Goal: Information Seeking & Learning: Learn about a topic

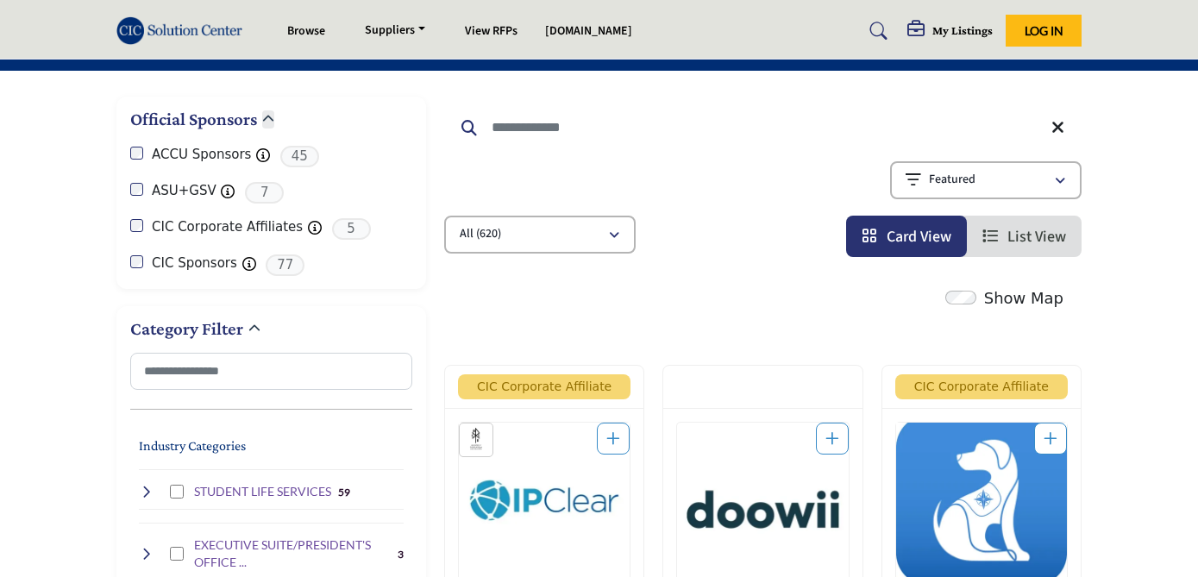
scroll to position [425, 0]
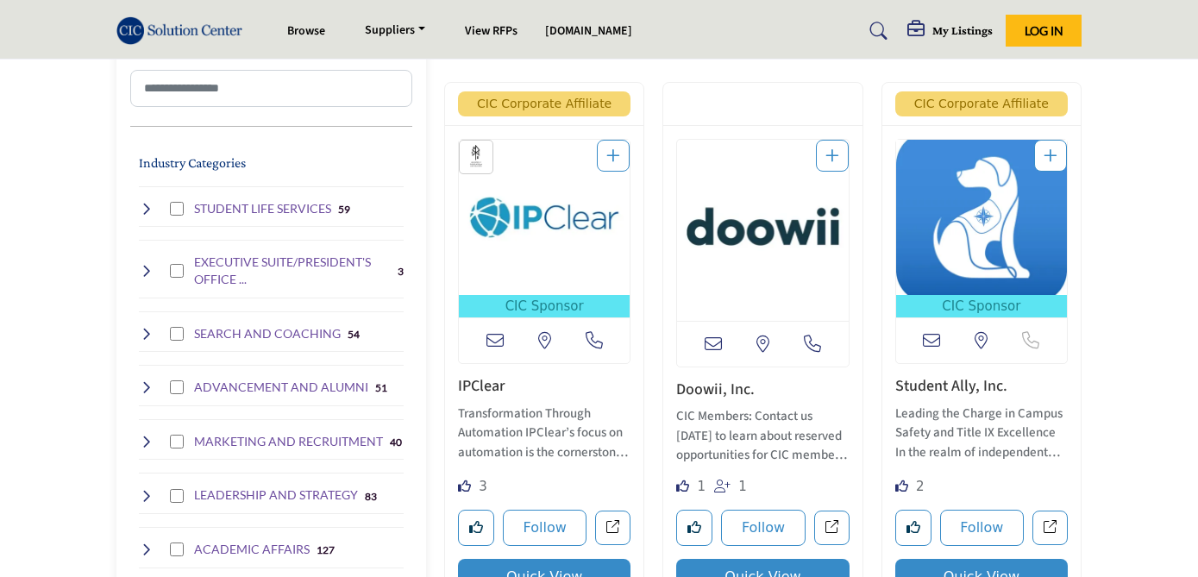
click at [147, 329] on icon at bounding box center [146, 334] width 14 height 14
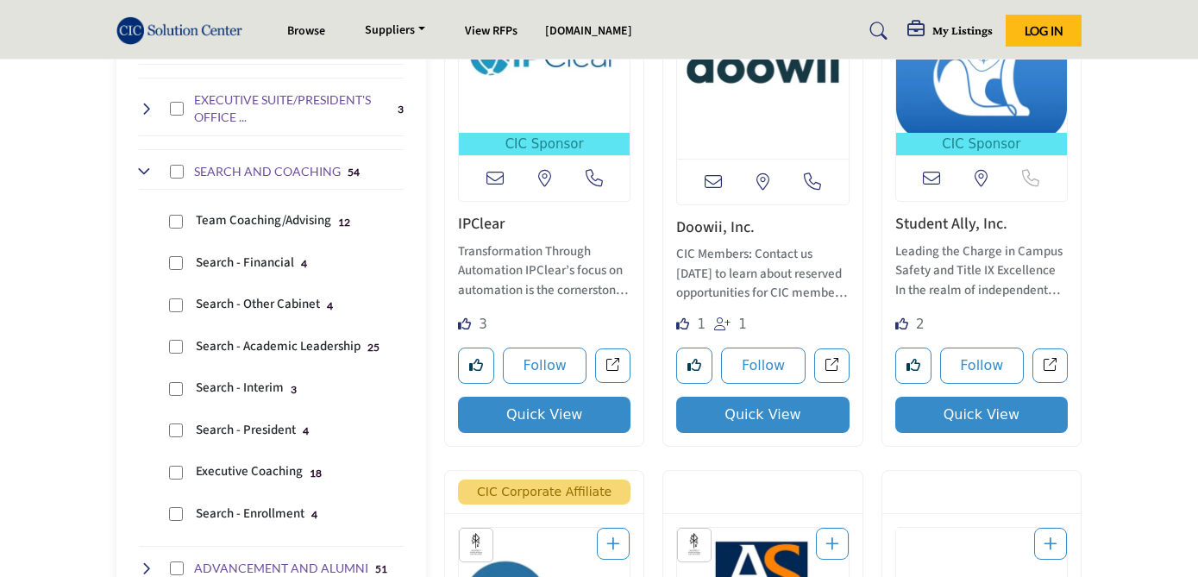
scroll to position [585, 0]
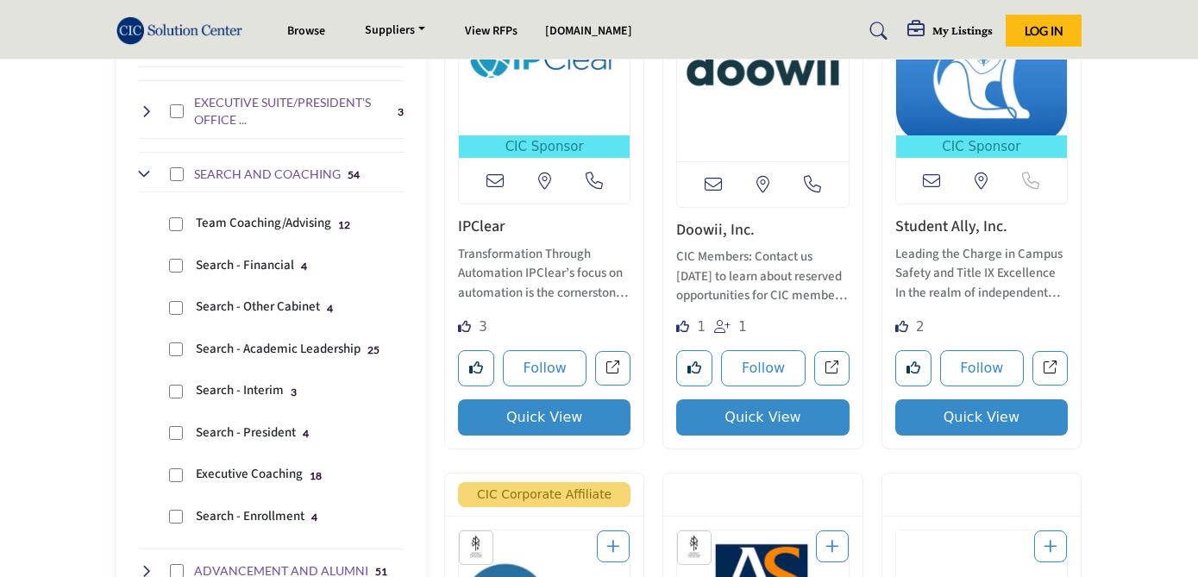
click at [229, 170] on h4 "SEARCH AND COACHING" at bounding box center [267, 174] width 147 height 17
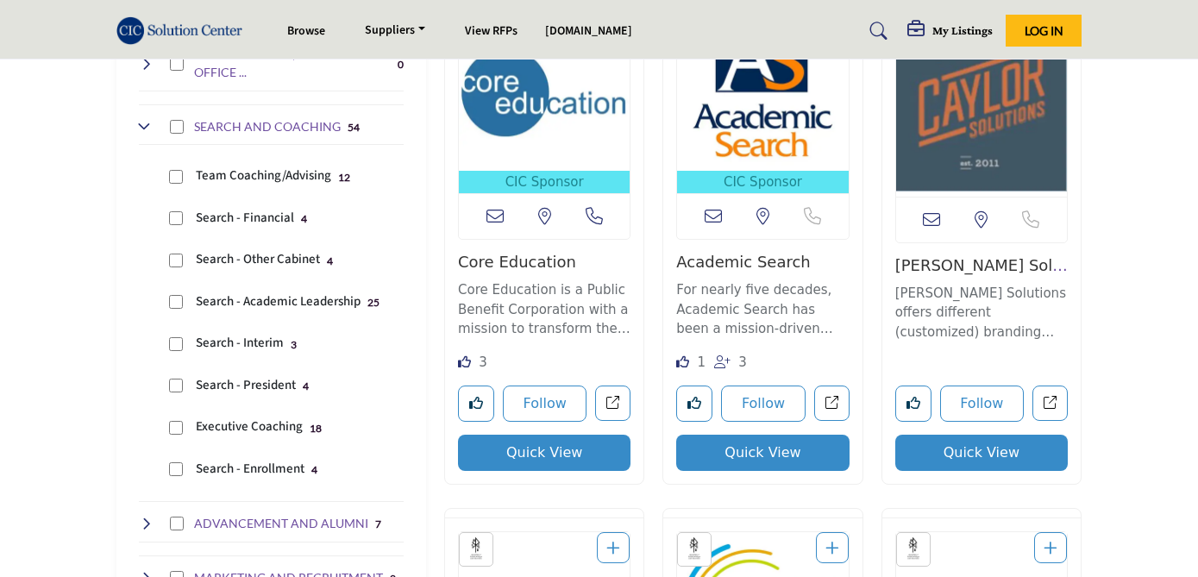
scroll to position [636, 0]
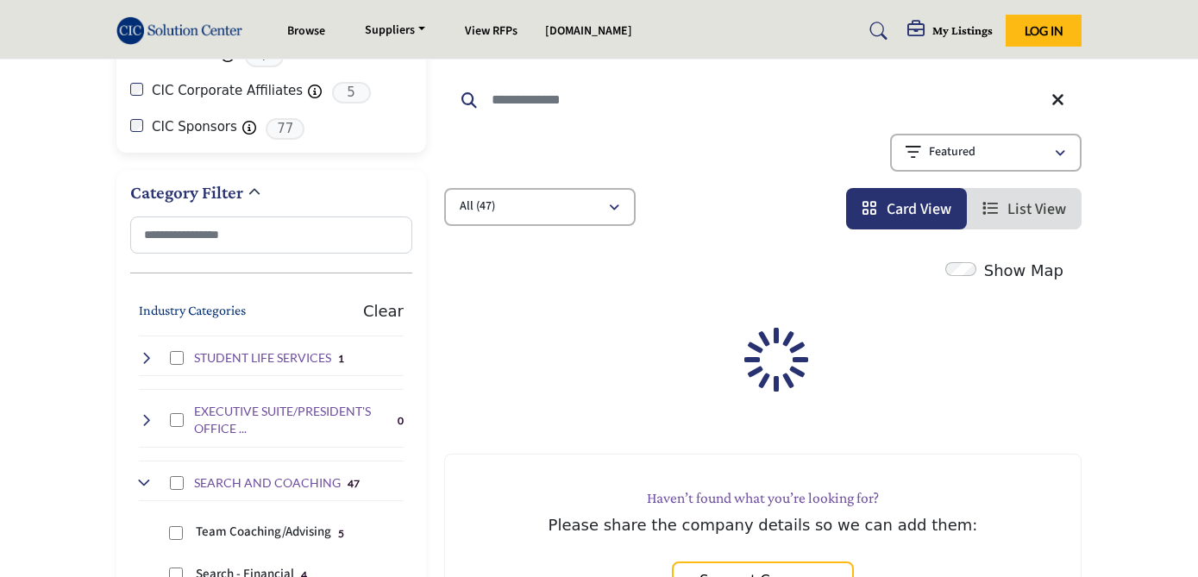
scroll to position [541, 0]
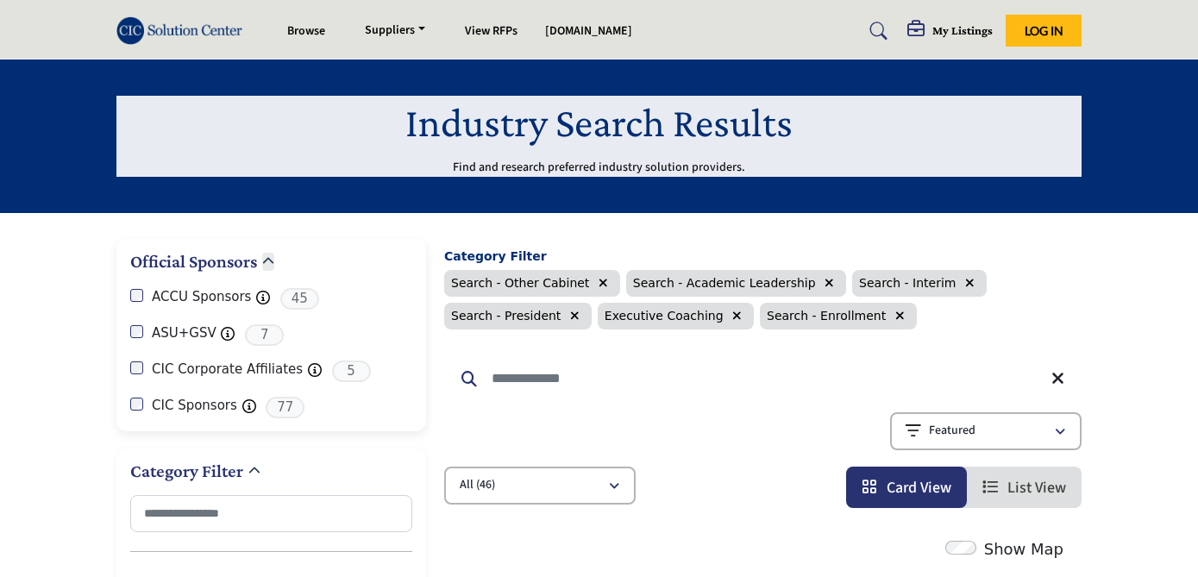
scroll to position [595, 0]
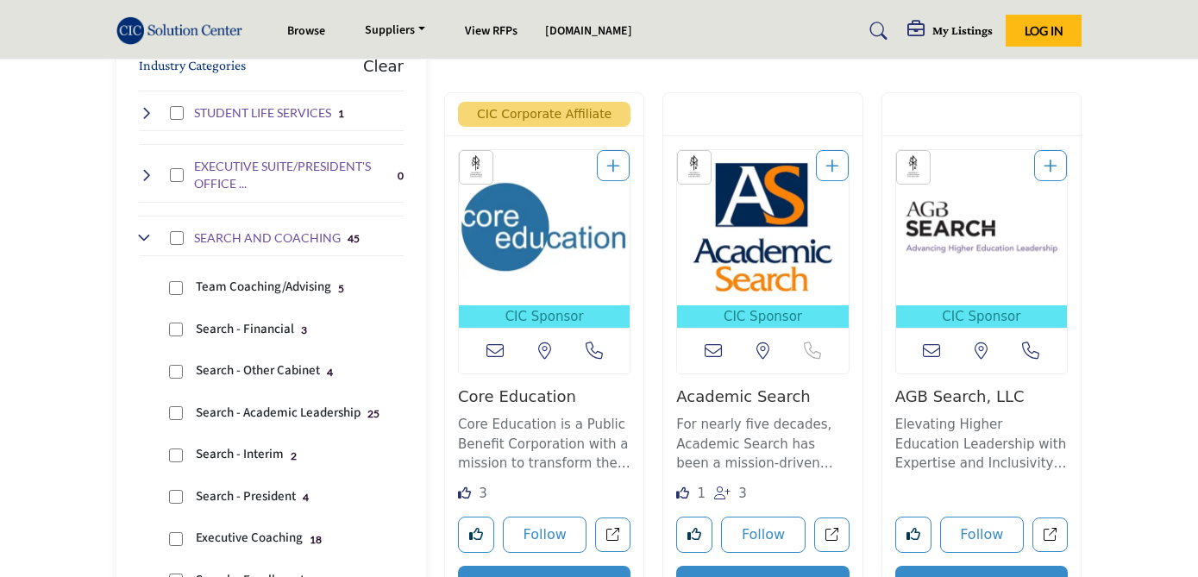
scroll to position [581, 0]
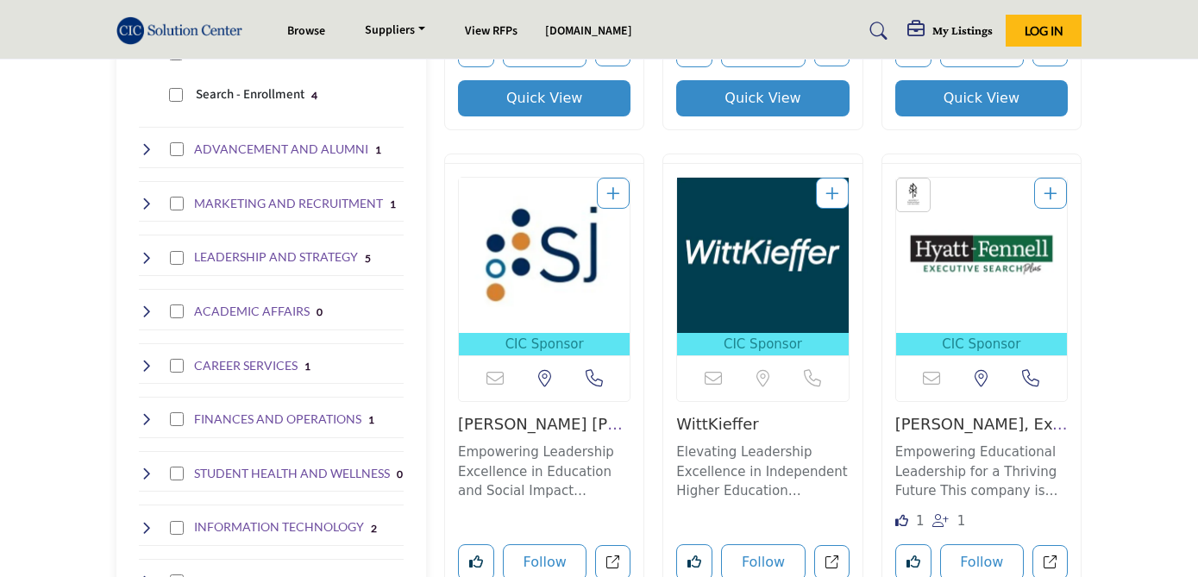
scroll to position [792, 0]
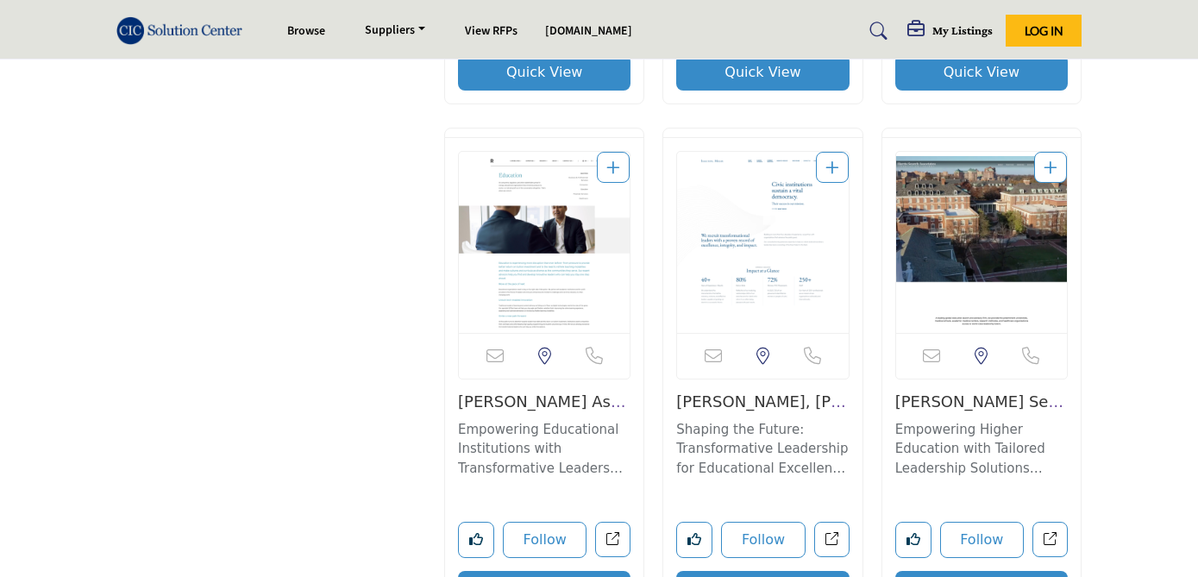
scroll to position [2620, 0]
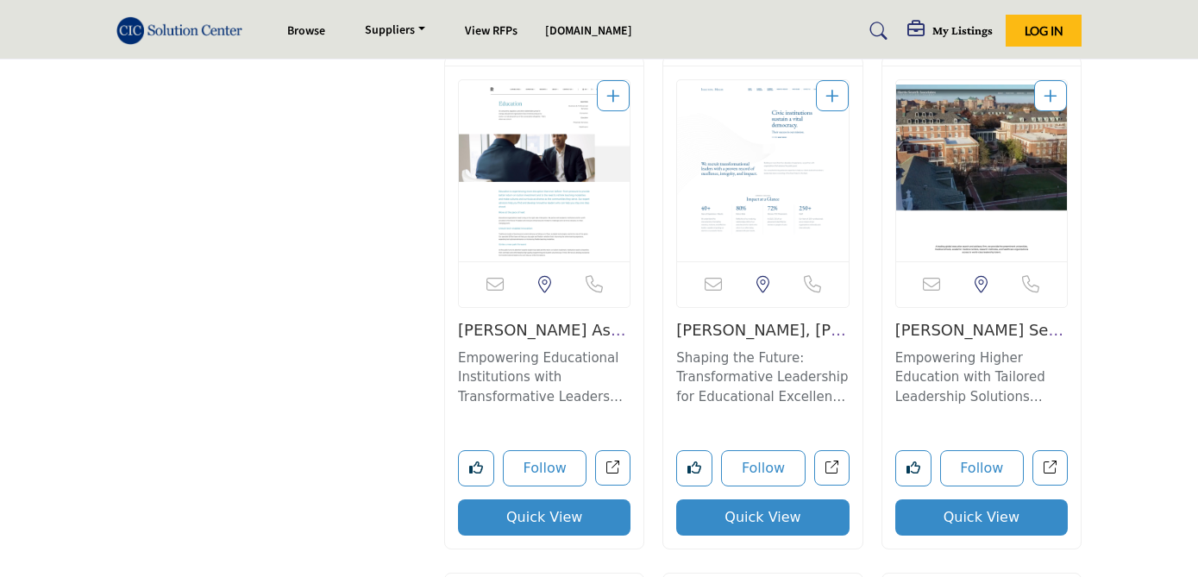
click at [750, 209] on img "Open Listing in new tab" at bounding box center [762, 170] width 171 height 181
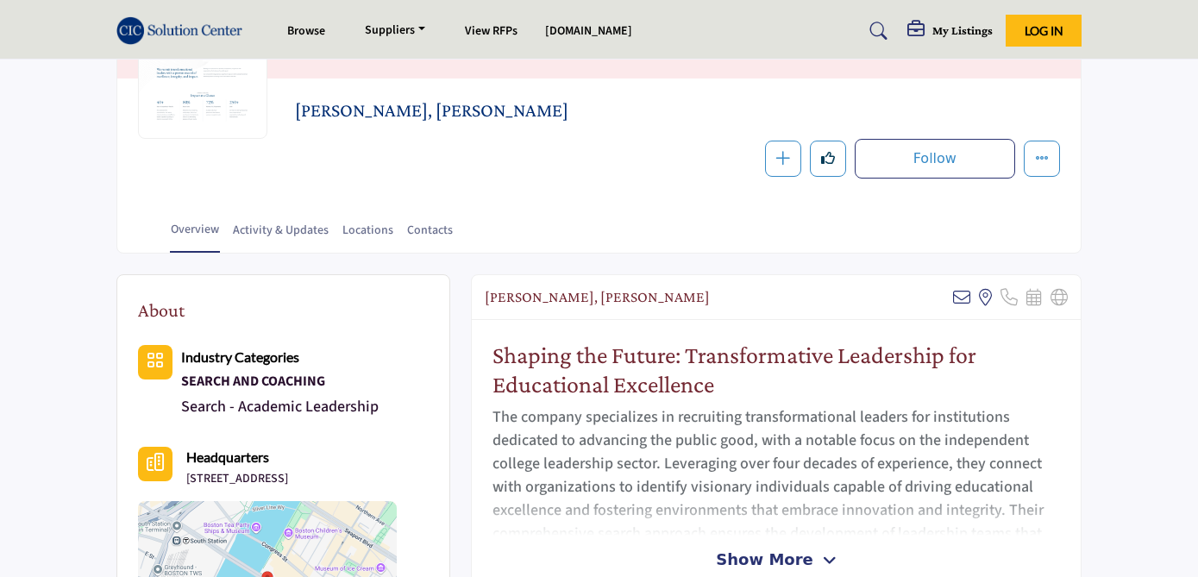
scroll to position [454, 0]
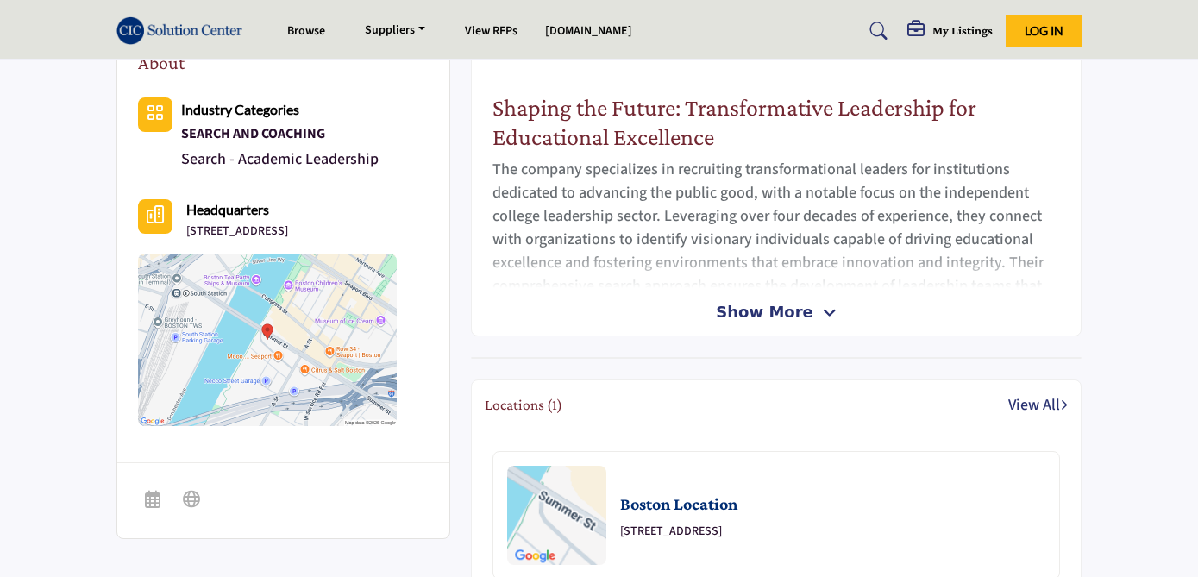
click at [755, 312] on span "Show More" at bounding box center [764, 311] width 97 height 23
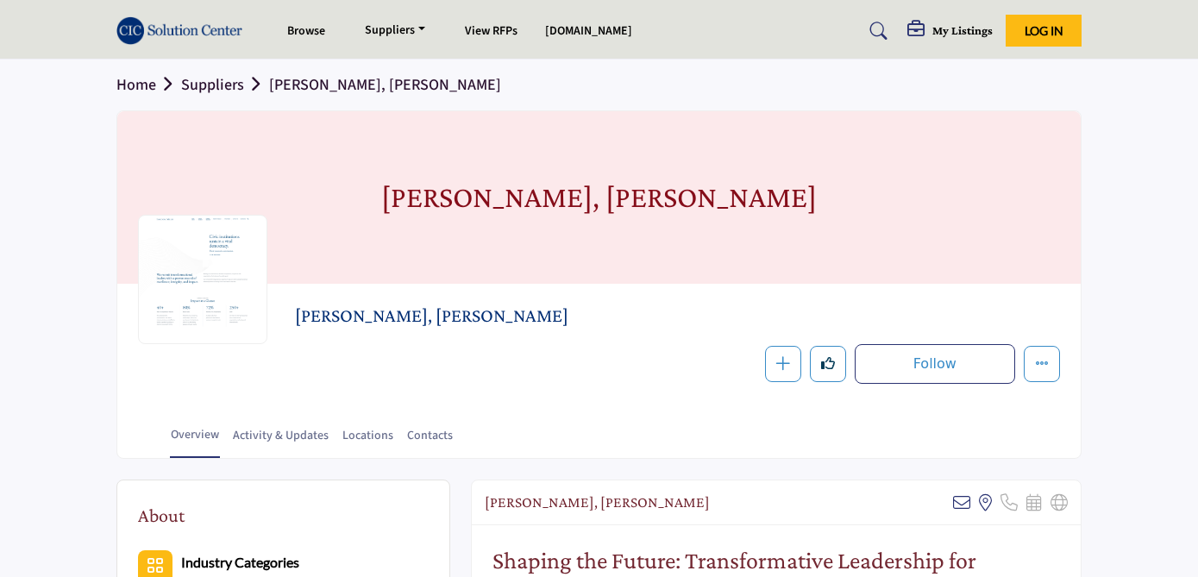
scroll to position [0, 0]
